Goal: Communication & Community: Participate in discussion

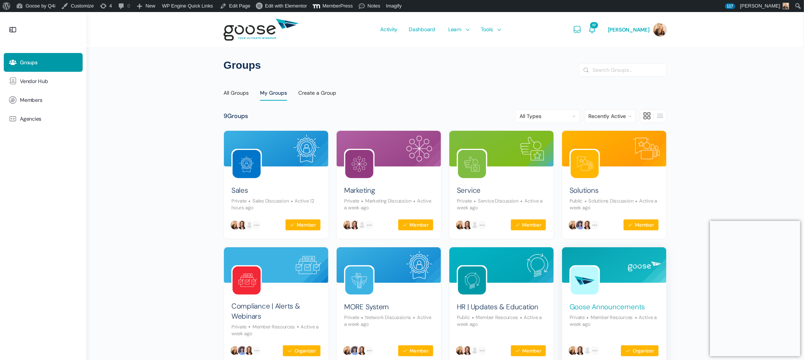
click at [580, 305] on link "Goose Announcements" at bounding box center [607, 307] width 75 height 10
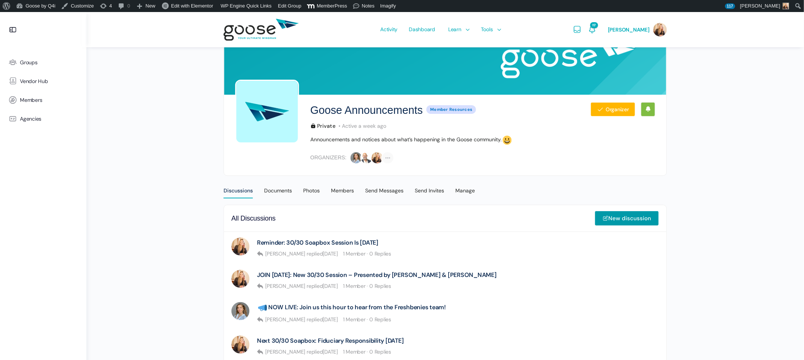
scroll to position [39, 0]
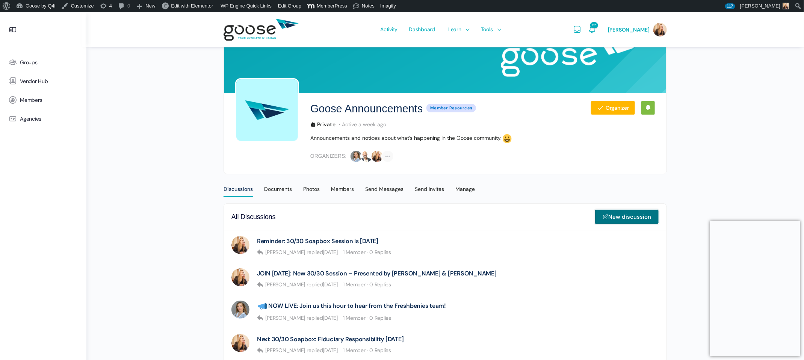
click at [622, 215] on link "New discussion" at bounding box center [627, 216] width 64 height 15
type input "JOIN TODAY:"
select select
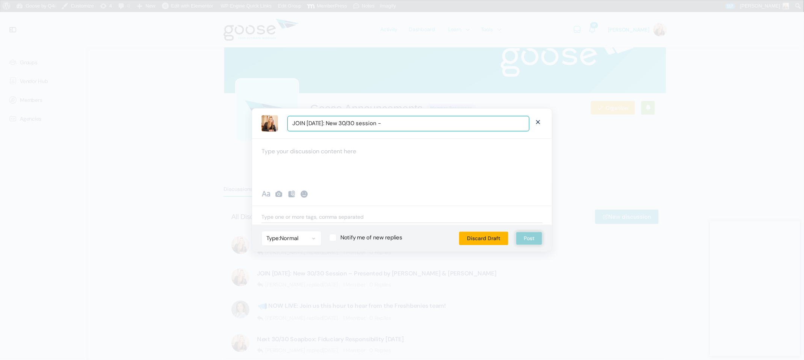
click at [359, 124] on input "JOIN TODAY: New 30/30 session -" at bounding box center [408, 123] width 242 height 15
type input "JOIN TODAY: New 30/30 Session -"
click at [367, 150] on div at bounding box center [402, 161] width 300 height 45
paste div "To enrich screen reader interactions, please activate Accessibility in Grammarl…"
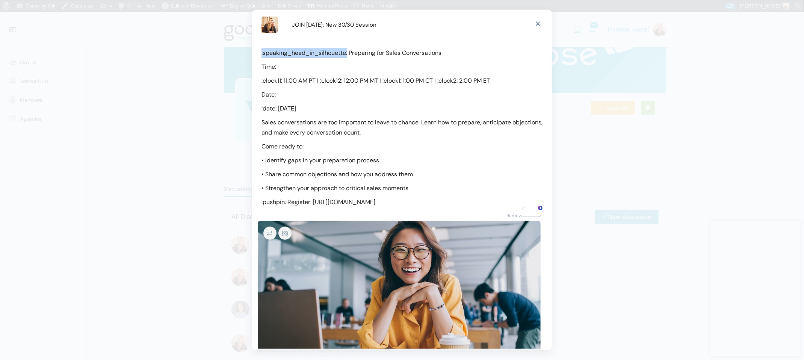
drag, startPoint x: 347, startPoint y: 52, endPoint x: 254, endPoint y: 47, distance: 93.7
click at [254, 47] on div ":speaking_head_in_silhouette: Preparing for Sales Conversations Time: :clock11:…" at bounding box center [402, 123] width 300 height 167
drag, startPoint x: 277, startPoint y: 80, endPoint x: 255, endPoint y: 80, distance: 21.4
click at [255, 80] on div "🗣️ Preparing for Sales Conversations Time: :clock11: 11:00 AM PT | :clock12: 12…" at bounding box center [402, 123] width 300 height 167
drag, startPoint x: 329, startPoint y: 80, endPoint x: 306, endPoint y: 80, distance: 22.9
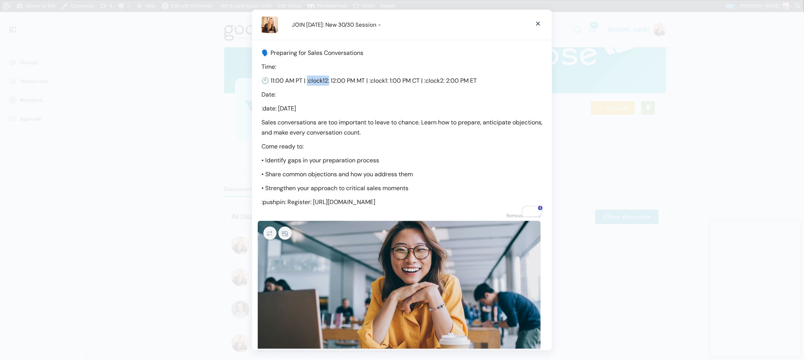
click at [306, 80] on p "🕚 11:00 AM PT | :clock12: 12:00 PM MT | :clock1: 1:00 PM CT | :clock2: 2:00 PM …" at bounding box center [401, 81] width 281 height 10
drag, startPoint x: 354, startPoint y: 81, endPoint x: 373, endPoint y: 83, distance: 19.6
click at [373, 83] on p "🕚 11:00 AM PT | 🕛 12:00 PM MT | :clock1: 1:00 PM CT | :clock2: 2:00 PM ET" at bounding box center [401, 81] width 281 height 10
drag, startPoint x: 396, startPoint y: 82, endPoint x: 412, endPoint y: 86, distance: 16.6
click at [413, 86] on div "🗣️ Preparing for Sales Conversations Time: 🕚 11:00 AM PT | 🕛 12:00 PM MT | 🕐 1:…" at bounding box center [402, 123] width 300 height 167
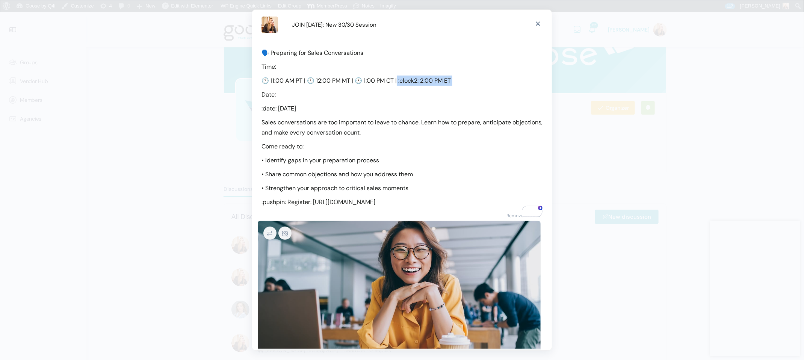
click at [420, 83] on p "🕚 11:00 AM PT | 🕛 12:00 PM MT | 🕐 1:00 PM CT | :clock2: 2:00 PM ET" at bounding box center [401, 81] width 281 height 10
drag, startPoint x: 418, startPoint y: 80, endPoint x: 398, endPoint y: 82, distance: 20.8
click at [398, 82] on p "🕚 11:00 AM PT | 🕛 12:00 PM MT | 🕐 1:00 PM CT | :clock2: 2:00 PM ET" at bounding box center [401, 81] width 281 height 10
drag, startPoint x: 277, startPoint y: 106, endPoint x: 258, endPoint y: 104, distance: 19.3
click at [258, 104] on div "🗣️ Preparing for Sales Conversations Time: 🕚 11:00 AM PT | 🕛 12:00 PM MT | 🕐 1:…" at bounding box center [402, 123] width 300 height 167
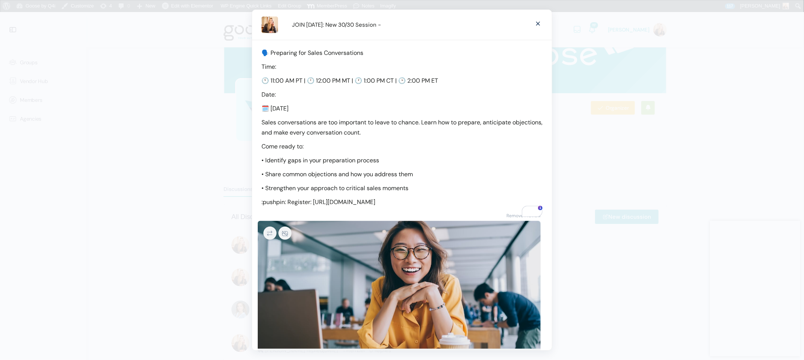
drag, startPoint x: 302, startPoint y: 107, endPoint x: 261, endPoint y: 96, distance: 42.6
click at [261, 96] on div "🗣️ Preparing for Sales Conversations Time: 🕚 11:00 AM PT | 🕛 12:00 PM MT | 🕐 1:…" at bounding box center [402, 123] width 300 height 167
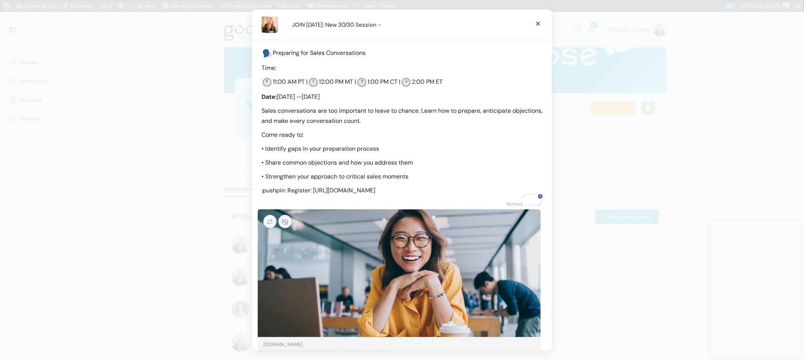
click at [264, 77] on p "11:00 AM PT | 12:00 PM MT | 1:00 PM CT | 2:00 PM ET" at bounding box center [401, 82] width 281 height 11
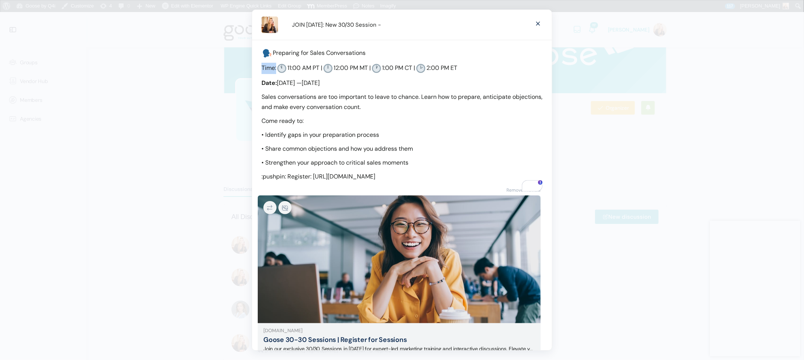
drag, startPoint x: 277, startPoint y: 70, endPoint x: 260, endPoint y: 70, distance: 16.9
click at [260, 70] on div "Preparing for Sales Conversations Time: 11:00 AM PT | 12:00 PM MT | 1:00 PM CT …" at bounding box center [402, 111] width 300 height 142
click at [471, 99] on p "Sales conversations are too important to leave to chance. Learn how to prepare,…" at bounding box center [401, 102] width 281 height 20
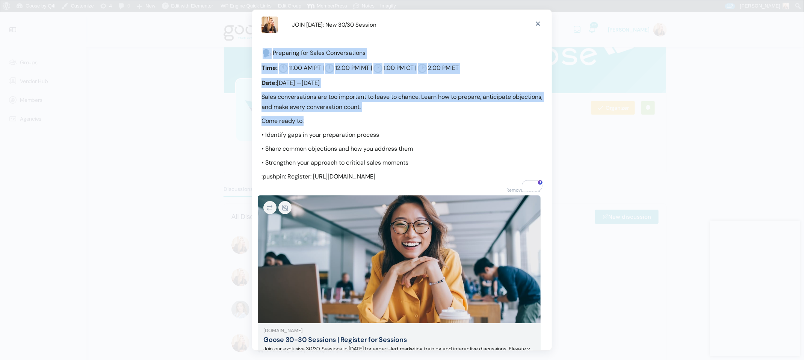
drag, startPoint x: 322, startPoint y: 121, endPoint x: 246, endPoint y: 119, distance: 75.5
click at [302, 117] on p "Come ready to:" at bounding box center [401, 121] width 281 height 10
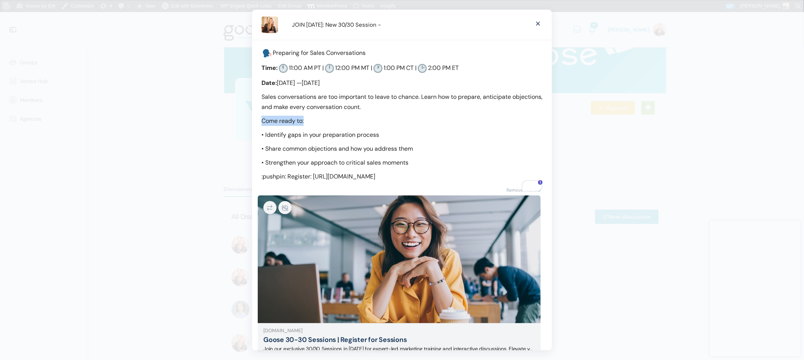
drag, startPoint x: 308, startPoint y: 117, endPoint x: 254, endPoint y: 115, distance: 53.4
click at [254, 115] on div "Preparing for Sales Conversations Time: 11:00 AM PT | 12:00 PM MT | 1:00 PM CT …" at bounding box center [402, 111] width 300 height 142
drag, startPoint x: 289, startPoint y: 177, endPoint x: 252, endPoint y: 177, distance: 36.1
click at [252, 177] on div "Preparing for Sales Conversations Time: 11:00 AM PT | 12:00 PM MT | 1:00 PM CT …" at bounding box center [402, 111] width 300 height 142
click at [410, 107] on p "Sales conversations are too important to leave to chance. Learn how to prepare,…" at bounding box center [401, 102] width 281 height 20
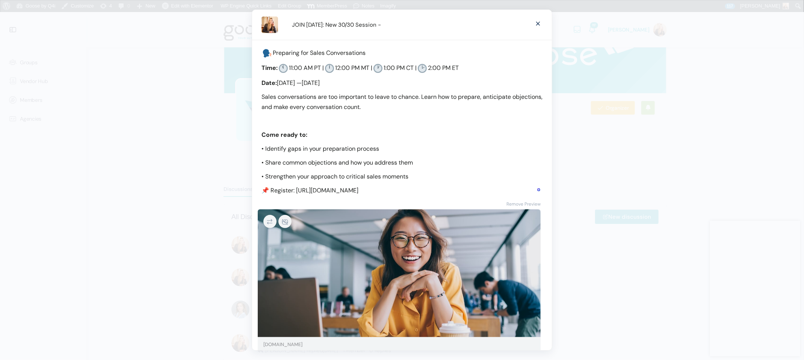
click at [398, 48] on p "Preparing for Sales Conversations" at bounding box center [401, 53] width 281 height 11
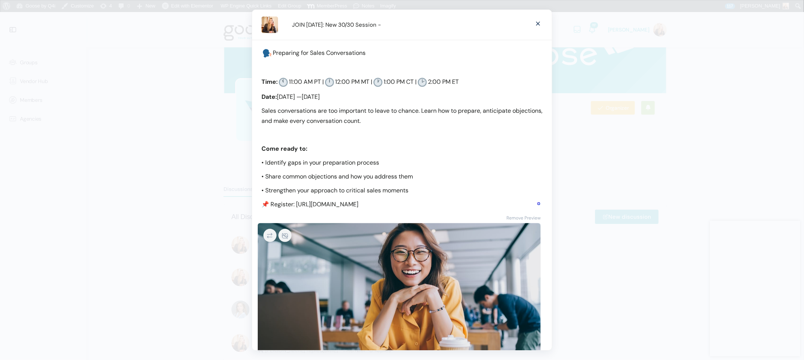
click at [409, 97] on p "Date: Today — August 13, 2025" at bounding box center [401, 97] width 281 height 10
click at [497, 73] on div "Preparing for Sales Conversations Time: 11:00 AM PT | 12:00 PM MT | 1:00 PM CT …" at bounding box center [402, 124] width 300 height 169
click at [493, 80] on p "Time: 11:00 AM PT | 12:00 PM MT | 1:00 PM CT | 2:00 PM ET" at bounding box center [401, 82] width 281 height 11
drag, startPoint x: 382, startPoint y: 48, endPoint x: 252, endPoint y: 52, distance: 130.4
click at [252, 52] on div "Preparing for Sales Conversations Time: 11:00 AM PT | 12:00 PM MT | 1:00 PM CT …" at bounding box center [402, 124] width 300 height 169
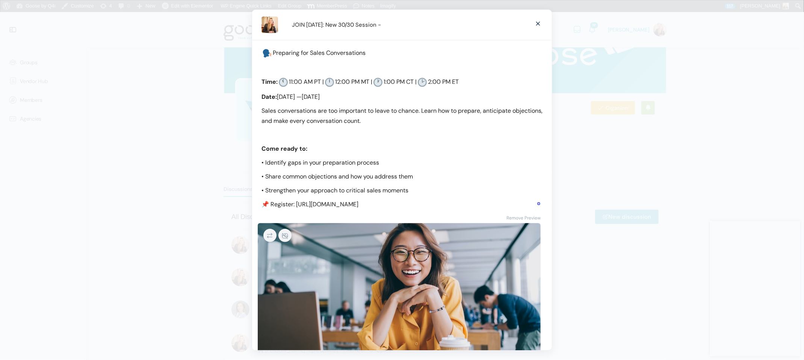
copy p "Preparing for Sales Conversations"
click at [406, 25] on input "JOIN TODAY: New 30/30 Session -" at bounding box center [408, 24] width 242 height 15
paste input "🗣️ Preparing for Sales Conversations"
type input "JOIN TODAY: New 30/30 Session - 🗣️ Preparing for Sales Conversations"
drag, startPoint x: 381, startPoint y: 59, endPoint x: 261, endPoint y: 53, distance: 120.0
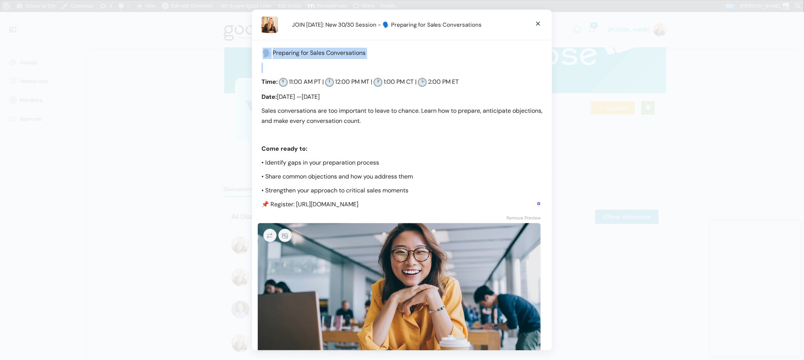
click at [261, 53] on div "Preparing for Sales Conversations Time: 11:00 AM PT | 12:00 PM MT | 1:00 PM CT …" at bounding box center [402, 124] width 300 height 169
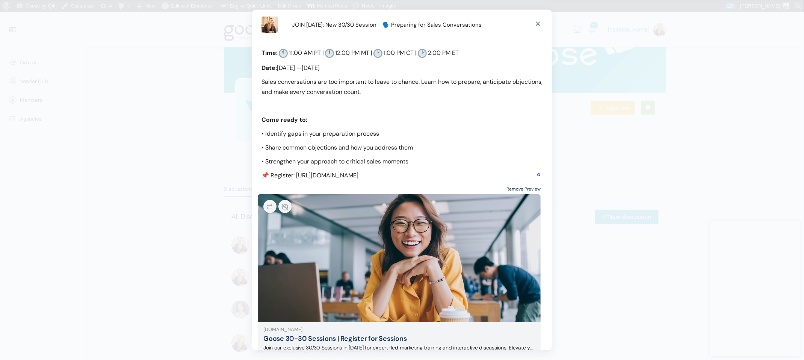
click at [531, 187] on link "Remove Preview" at bounding box center [523, 189] width 34 height 10
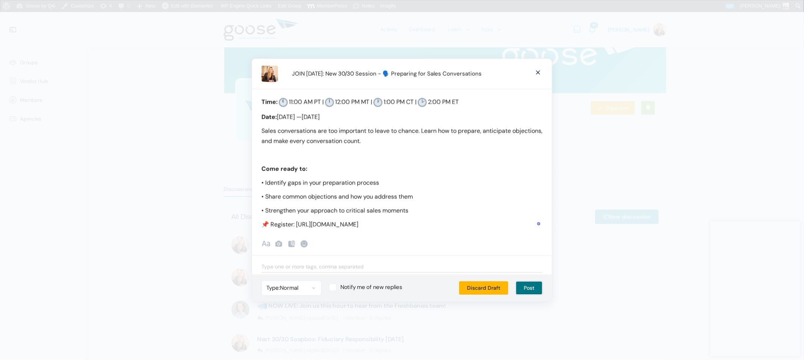
click at [524, 292] on button "Post" at bounding box center [529, 288] width 27 height 14
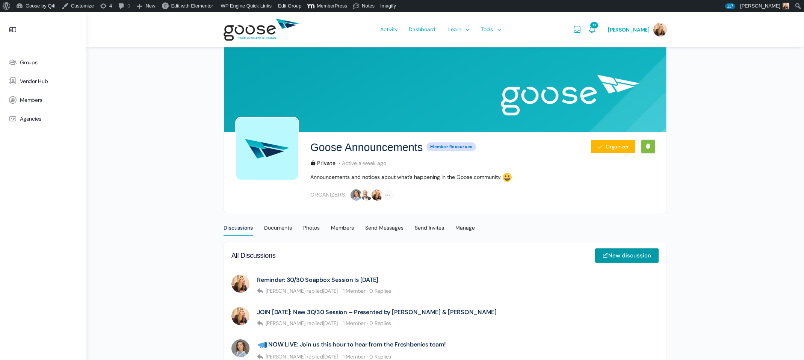
scroll to position [39, 0]
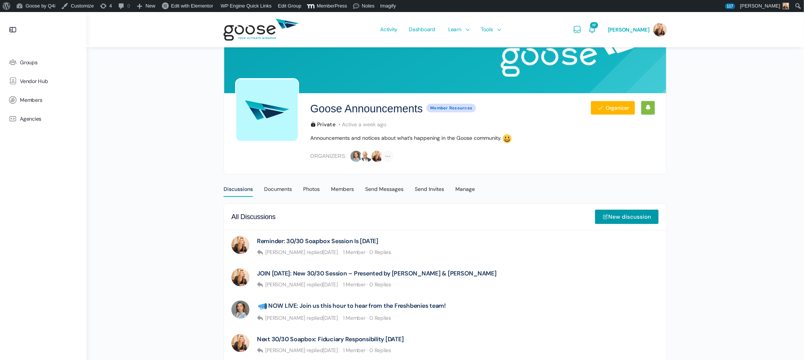
click at [320, 273] on e-page-transition at bounding box center [402, 180] width 804 height 360
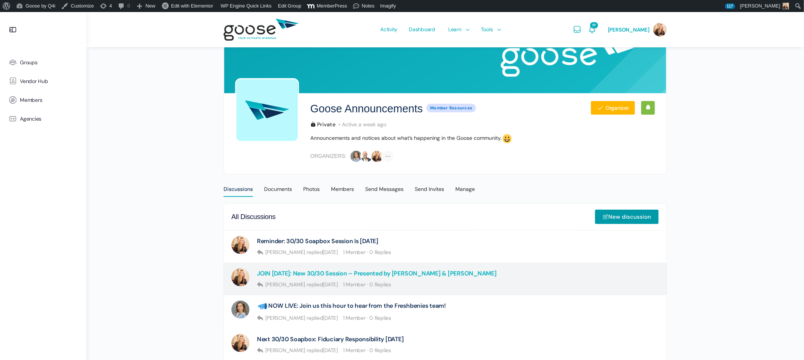
click at [306, 272] on link "JOIN TODAY: New 30/30 Session – Presented by Bill Hepscher & Casey Macpherson" at bounding box center [377, 273] width 240 height 7
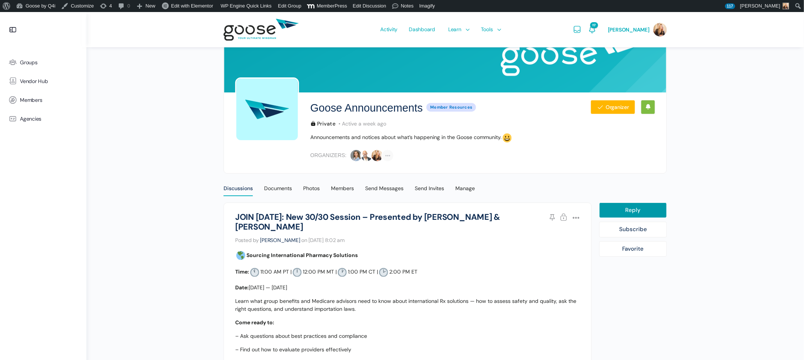
scroll to position [48, 0]
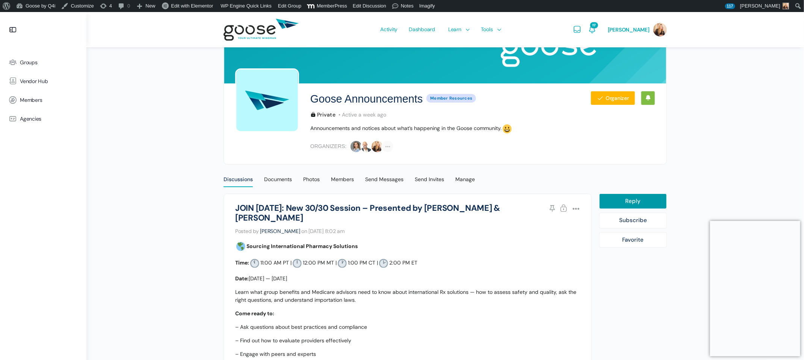
click at [239, 278] on b "Date:" at bounding box center [242, 278] width 14 height 7
drag, startPoint x: 271, startPoint y: 278, endPoint x: 236, endPoint y: 278, distance: 34.9
click at [236, 278] on p "Date: Today — Wednesday, July 16, 2025" at bounding box center [407, 279] width 345 height 8
copy p "Date: Today —"
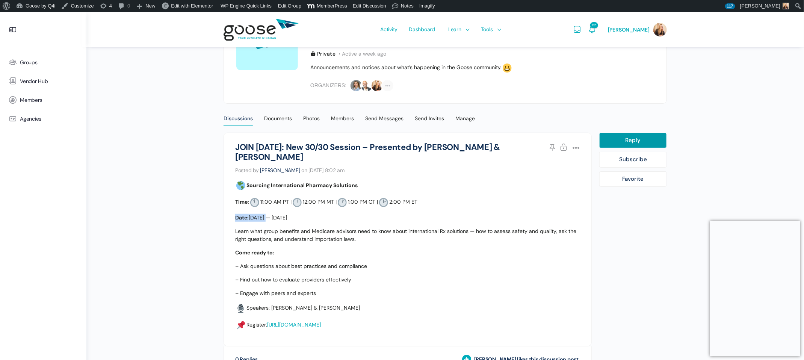
scroll to position [114, 0]
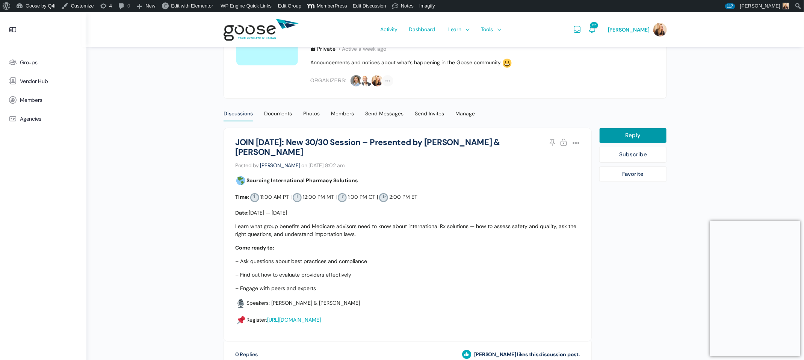
click at [231, 121] on div "Discussions Documents Feed Photos Members Send Messages Send Invites Manage JOI…" at bounding box center [445, 266] width 443 height 335
click at [231, 113] on div "Discussions" at bounding box center [238, 115] width 29 height 11
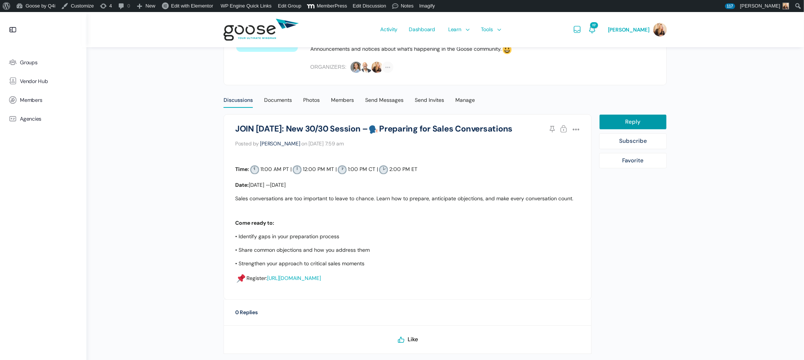
scroll to position [172, 0]
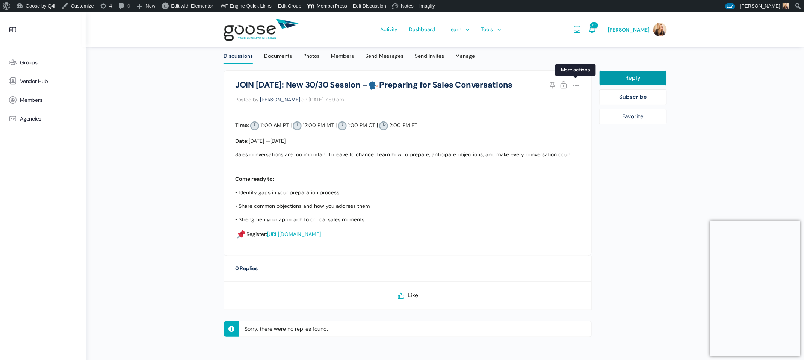
click at [574, 85] on icon at bounding box center [574, 85] width 11 height 11
click at [561, 105] on link "Edit" at bounding box center [554, 104] width 57 height 14
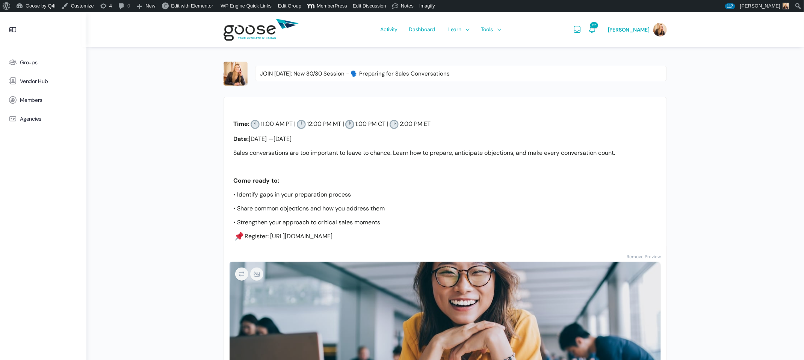
scroll to position [205, 0]
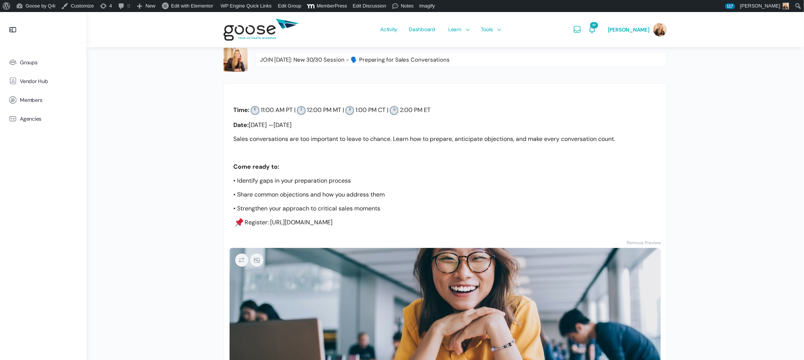
click at [406, 211] on p "• Strengthen your approach to critical sales moments" at bounding box center [445, 208] width 424 height 10
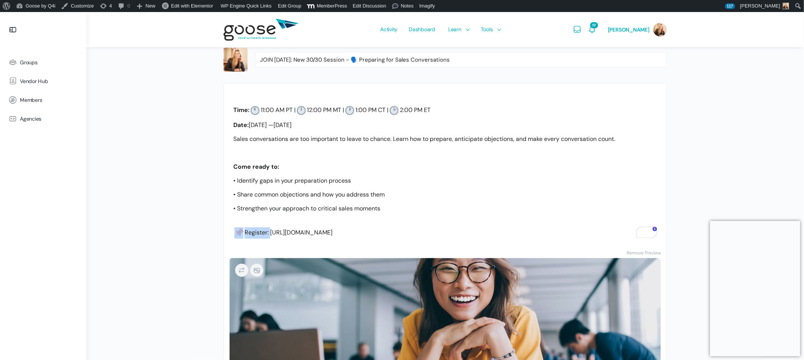
drag, startPoint x: 270, startPoint y: 232, endPoint x: 235, endPoint y: 231, distance: 35.3
click at [235, 232] on p "Register: https://membercontent.q4intel.com/goose-30-30-sessions-register-for-s…" at bounding box center [445, 232] width 424 height 11
click at [316, 205] on p "• Strengthen your approach to critical sales moments" at bounding box center [445, 213] width 424 height 20
click at [644, 249] on link "Remove Preview" at bounding box center [644, 253] width 34 height 10
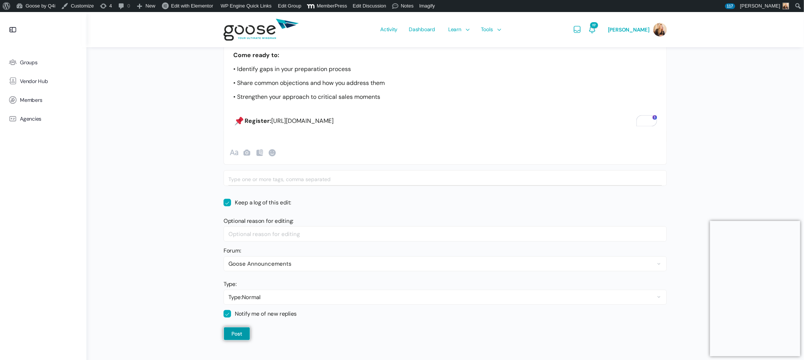
scroll to position [328, 0]
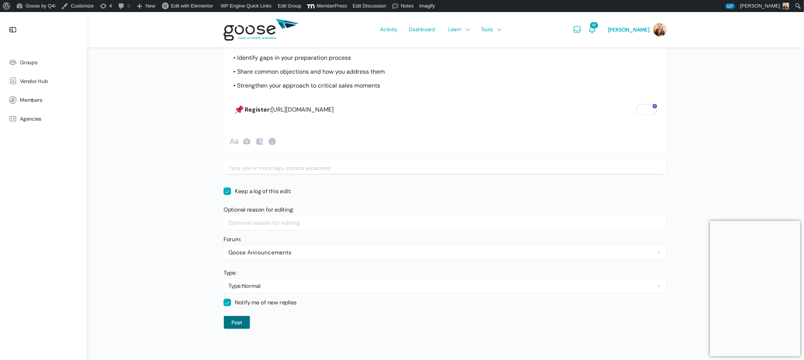
click at [239, 316] on button "Post" at bounding box center [237, 323] width 27 height 14
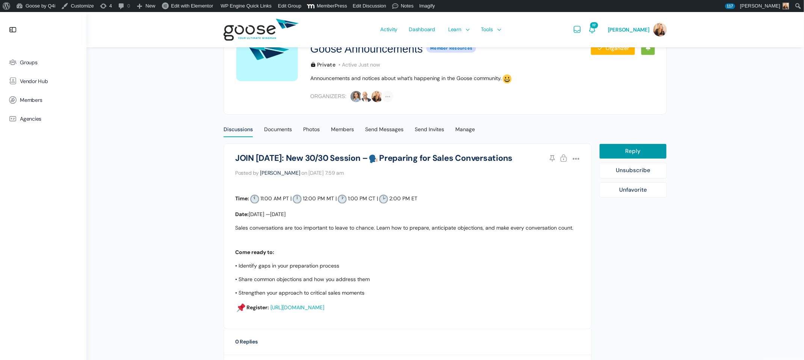
scroll to position [127, 0]
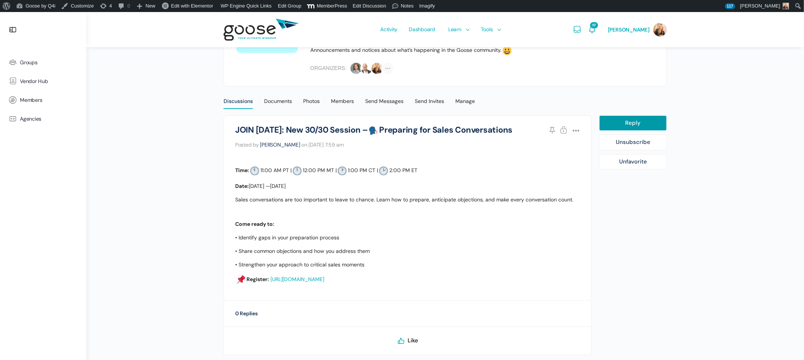
click at [324, 281] on link "[URL][DOMAIN_NAME]" at bounding box center [297, 279] width 54 height 7
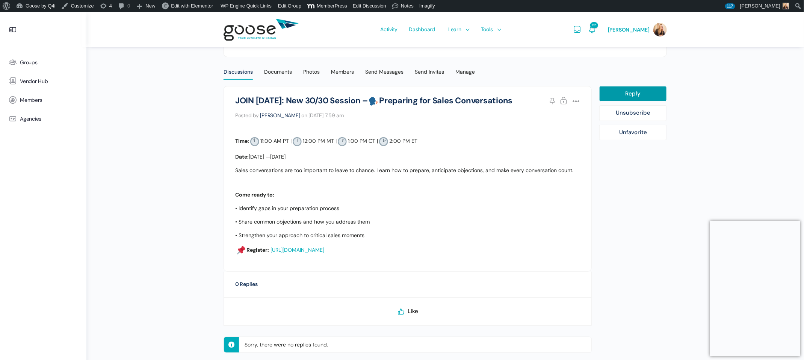
scroll to position [172, 0]
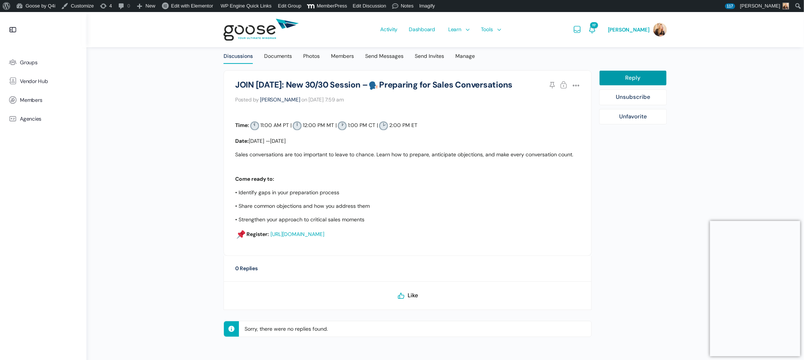
click at [583, 81] on li "Goose Announcements JOIN TODAY: New 30/30 Session – Preparing for Sales Convers…" at bounding box center [408, 163] width 368 height 186
click at [577, 86] on icon at bounding box center [574, 85] width 11 height 11
click at [557, 106] on link "Edit" at bounding box center [554, 104] width 57 height 14
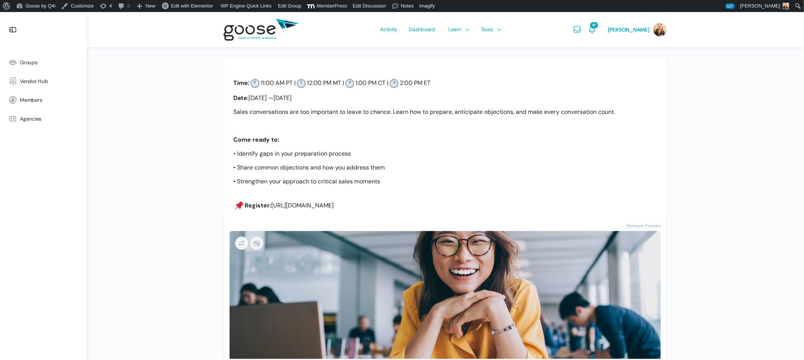
scroll to position [235, 0]
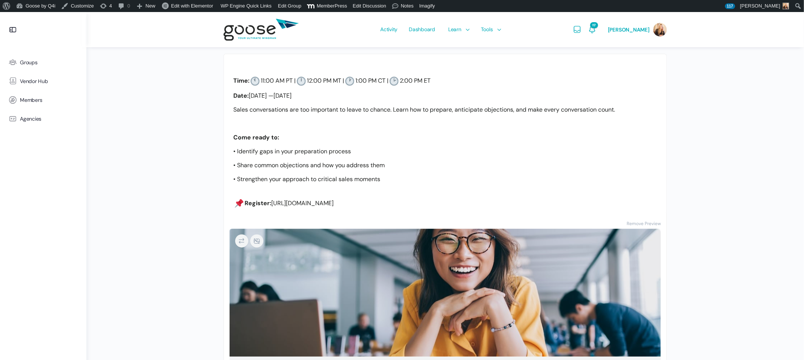
click at [316, 189] on p "• Strengthen your approach to critical sales moments" at bounding box center [445, 184] width 424 height 20
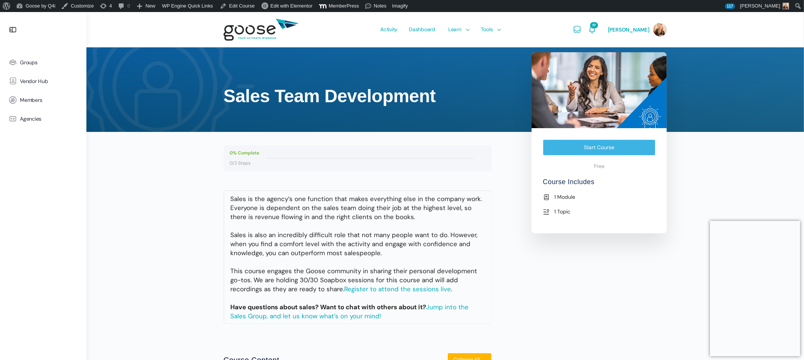
drag, startPoint x: 451, startPoint y: 90, endPoint x: 197, endPoint y: 83, distance: 254.0
click at [197, 83] on body "About WordPress About WordPress Get Involved [DOMAIN_NAME] Documentation Learn …" at bounding box center [402, 245] width 804 height 466
click at [311, 242] on td "Sales is the agency’s one function that makes everything else in the company wo…" at bounding box center [357, 256] width 267 height 133
